Goal: Task Accomplishment & Management: Use online tool/utility

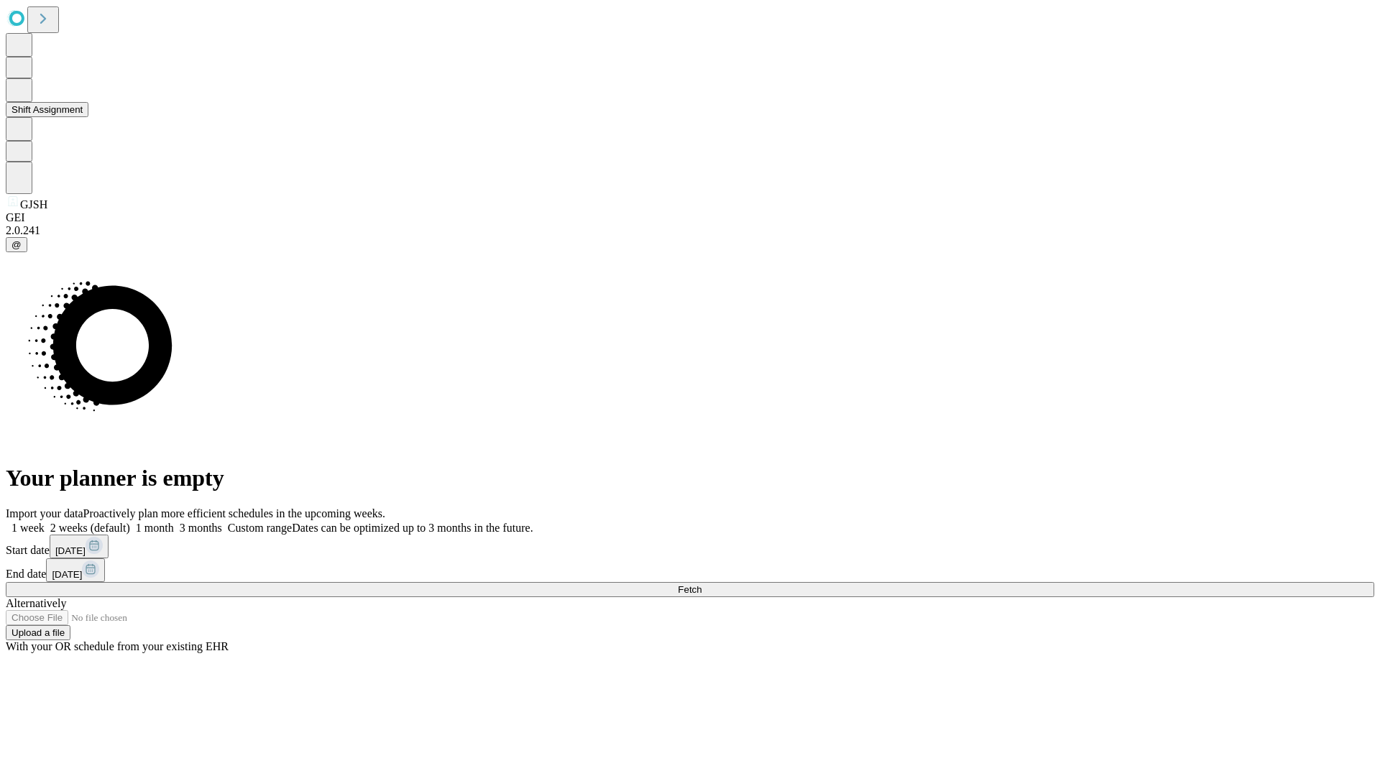
click at [88, 117] on button "Shift Assignment" at bounding box center [47, 109] width 83 height 15
